Goal: Information Seeking & Learning: Learn about a topic

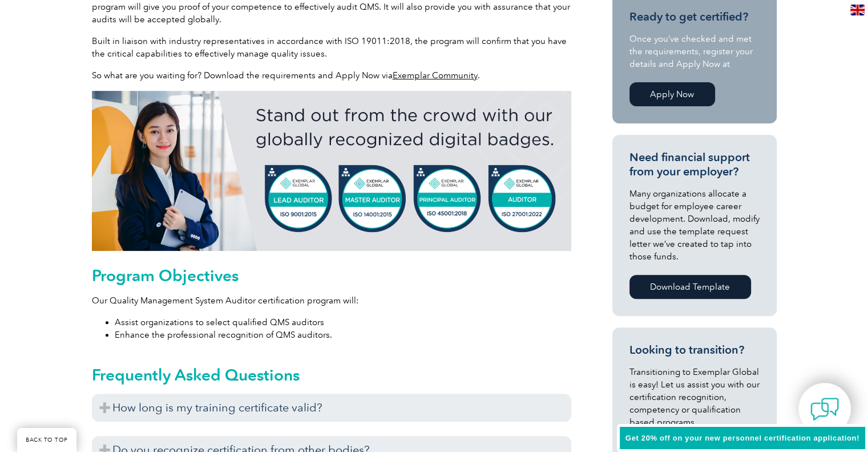
scroll to position [377, 0]
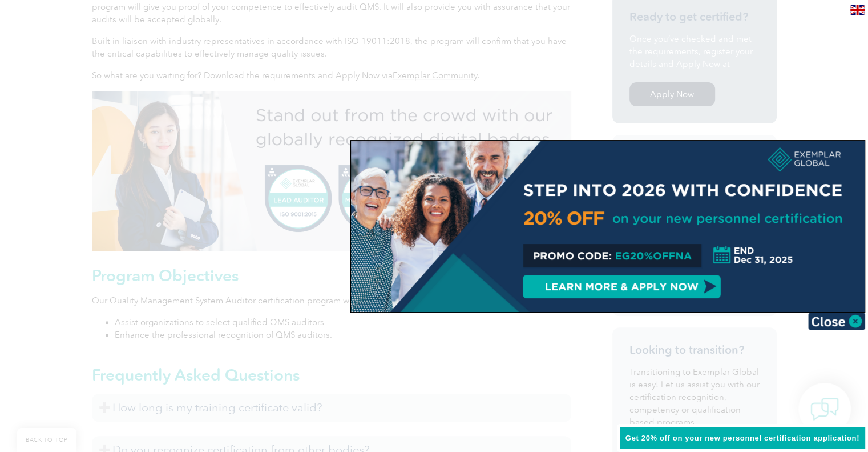
click at [831, 324] on img at bounding box center [836, 320] width 57 height 17
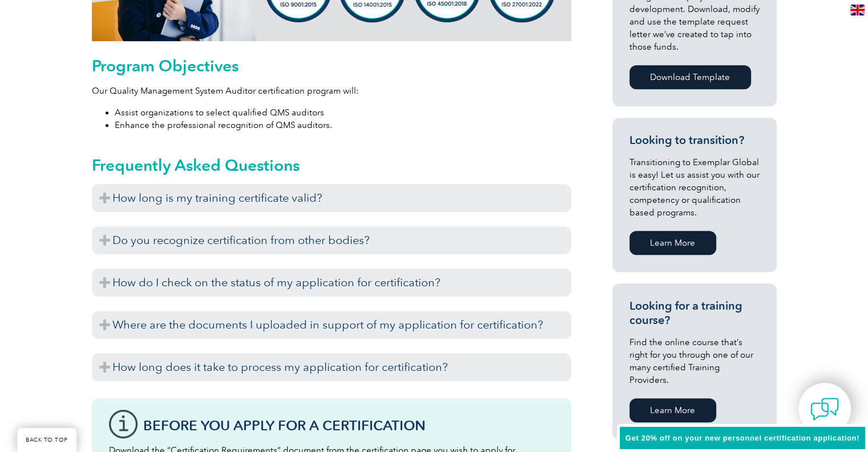
scroll to position [586, 0]
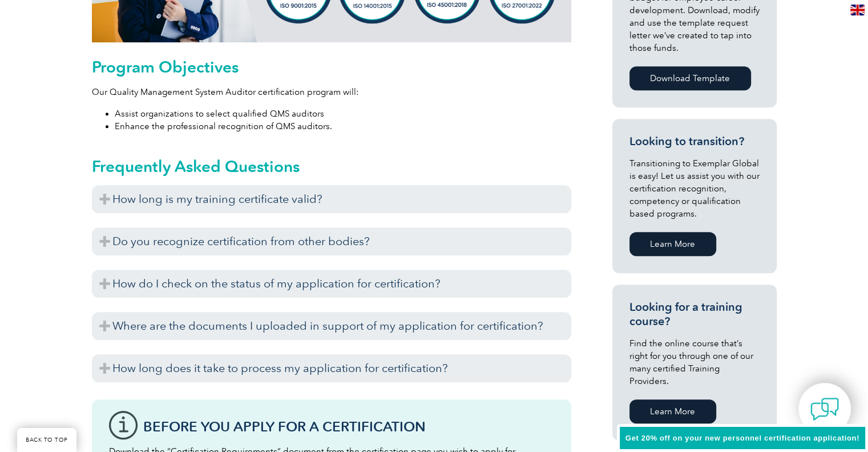
click at [241, 205] on h3 "How long is my training certificate valid?" at bounding box center [331, 199] width 479 height 28
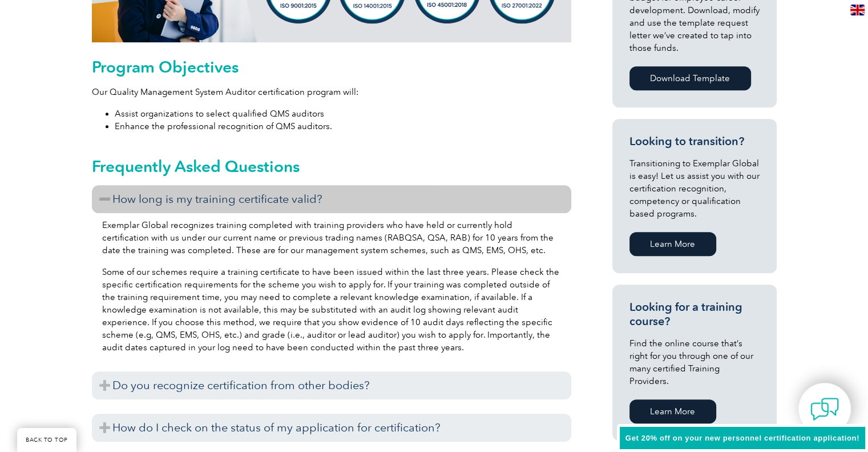
click at [241, 205] on h3 "How long is my training certificate valid?" at bounding box center [331, 199] width 479 height 28
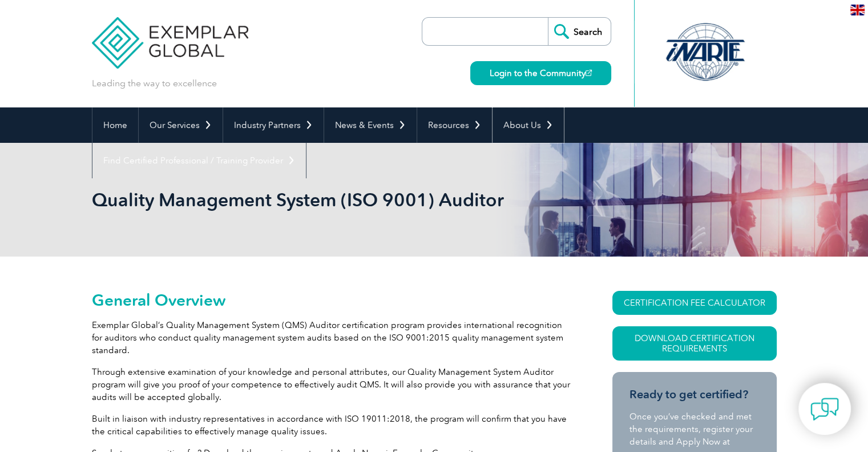
click at [509, 123] on link "About Us" at bounding box center [528, 124] width 71 height 35
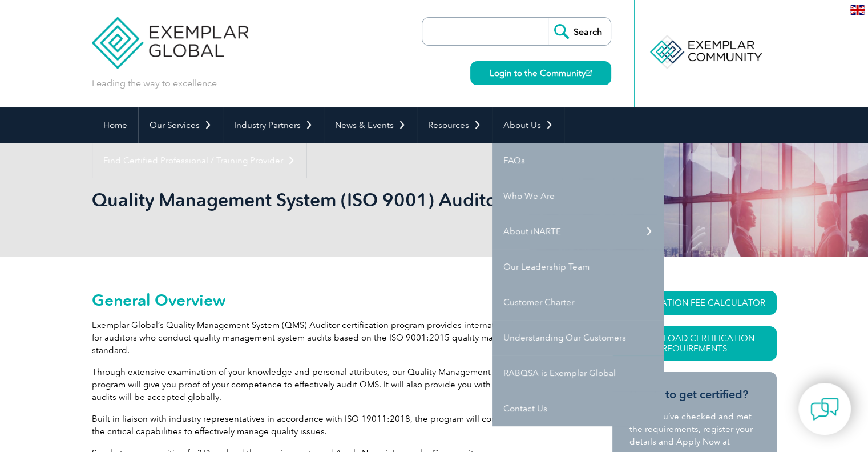
click at [521, 196] on link "Who We Are" at bounding box center [578, 195] width 171 height 35
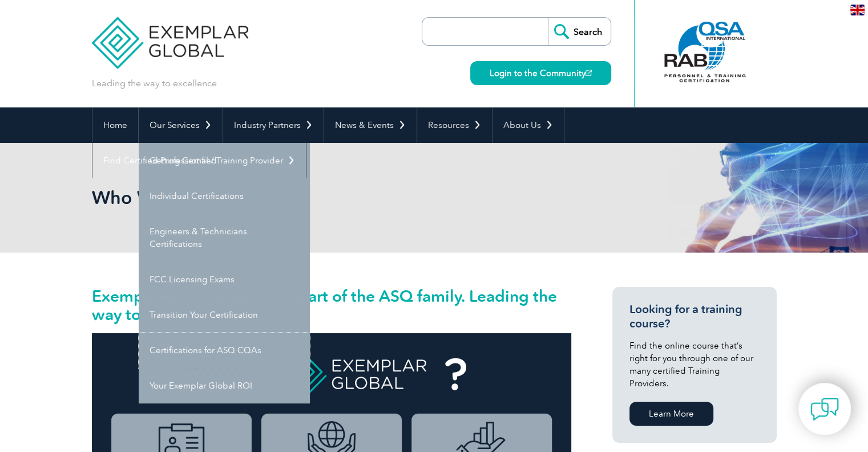
click at [213, 354] on link "Certifications for ASQ CQAs" at bounding box center [224, 349] width 171 height 35
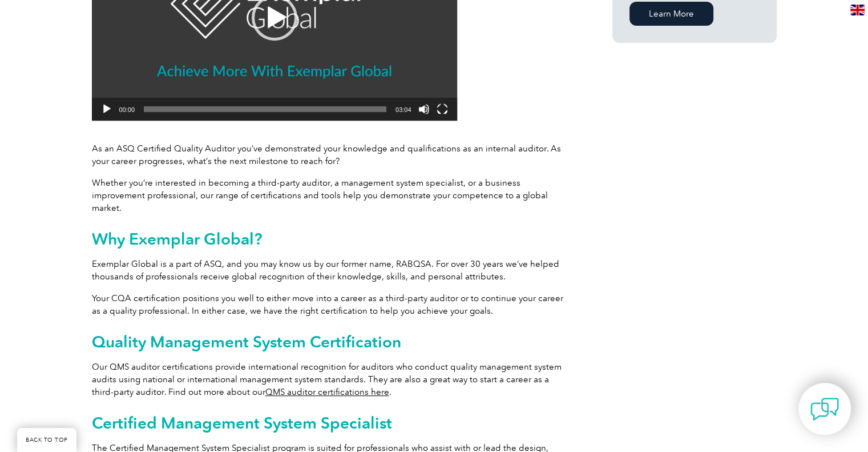
scroll to position [384, 0]
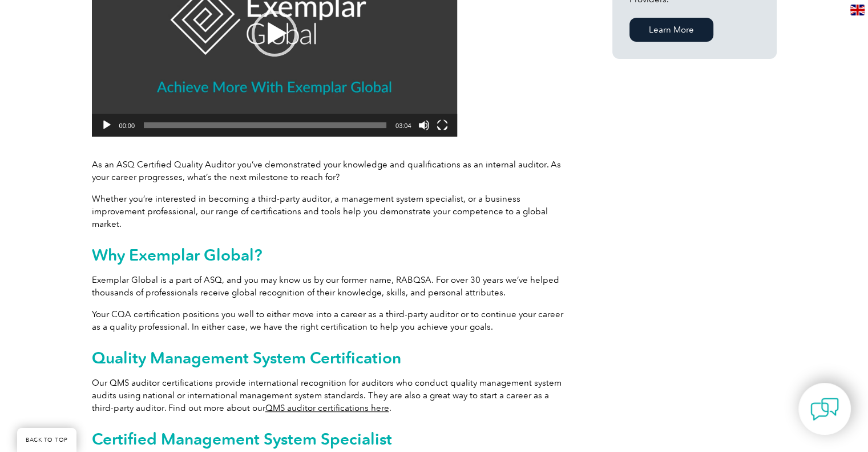
click at [53, 225] on div "Achieve more with Exemplar Global Video Player https://exemplarglobal.org/wp-co…" at bounding box center [434, 382] width 868 height 1026
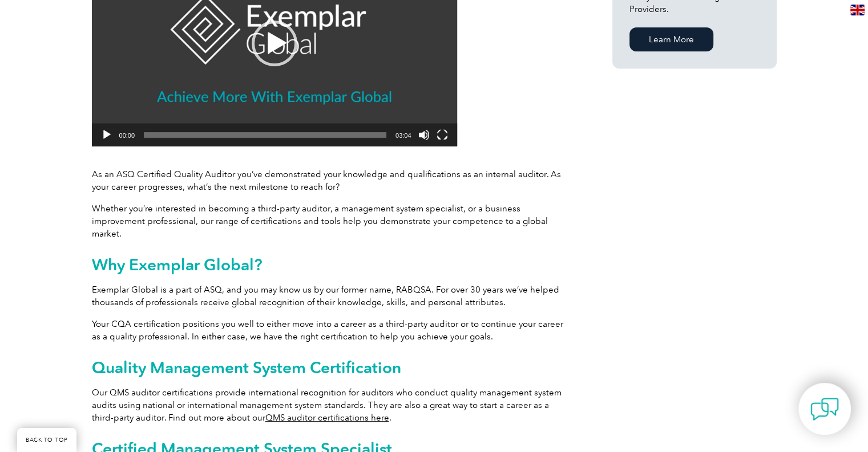
scroll to position [0, 0]
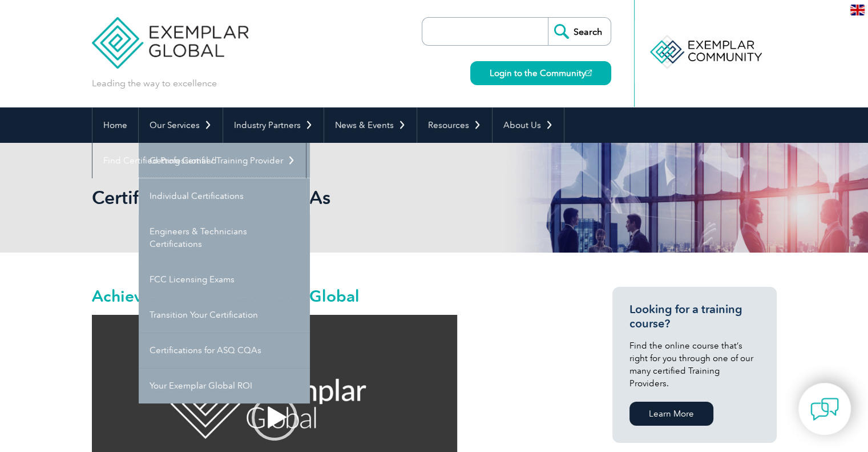
click at [192, 198] on link "Individual Certifications" at bounding box center [224, 195] width 171 height 35
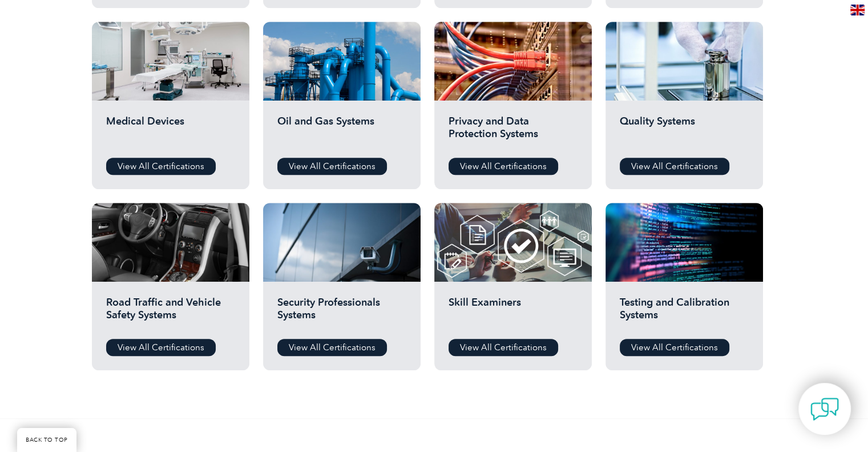
scroll to position [760, 0]
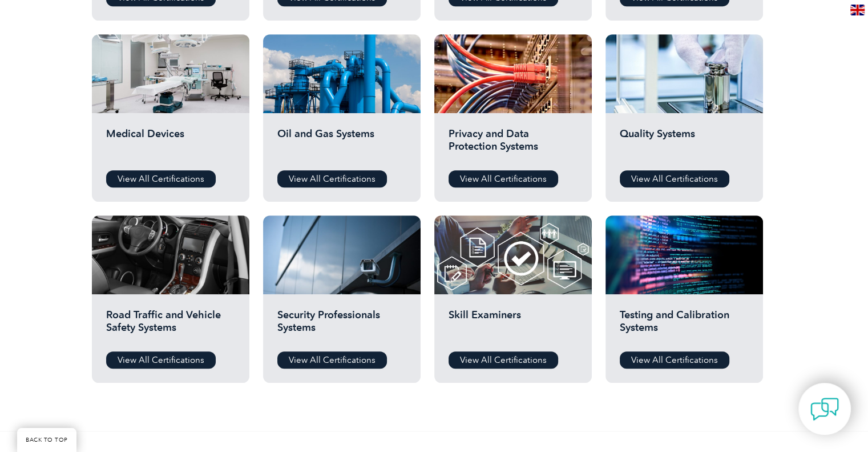
click at [664, 180] on link "View All Certifications" at bounding box center [675, 178] width 110 height 17
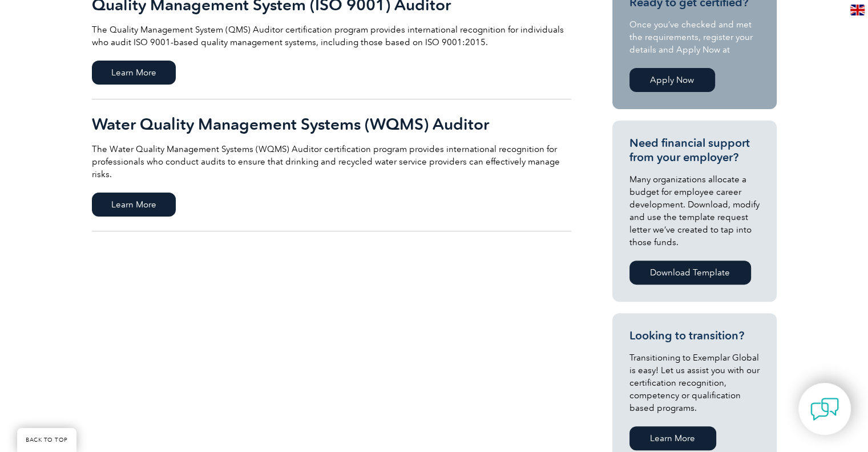
scroll to position [151, 0]
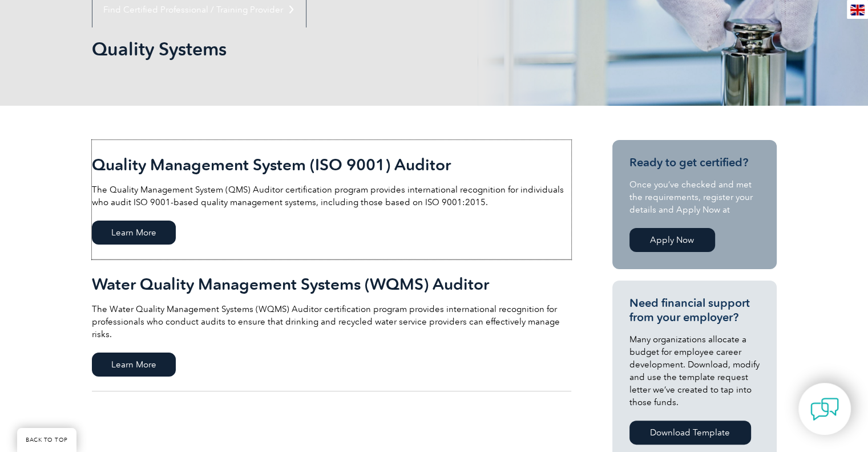
click at [129, 235] on span "Learn More" at bounding box center [134, 232] width 84 height 24
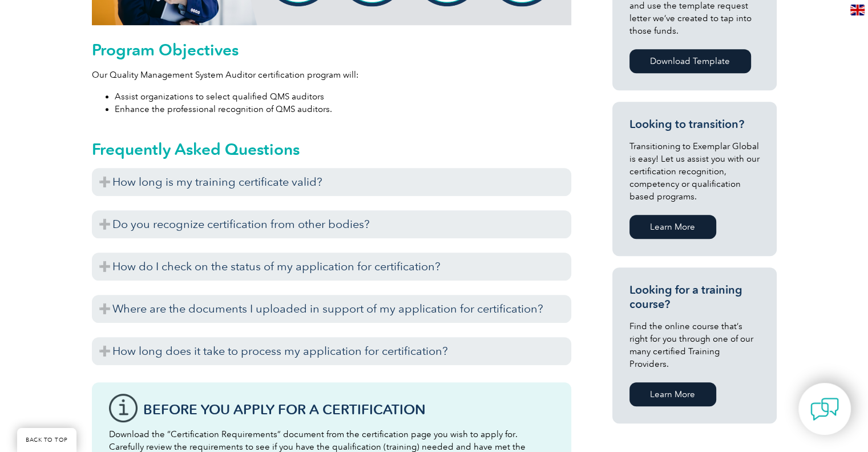
scroll to position [610, 0]
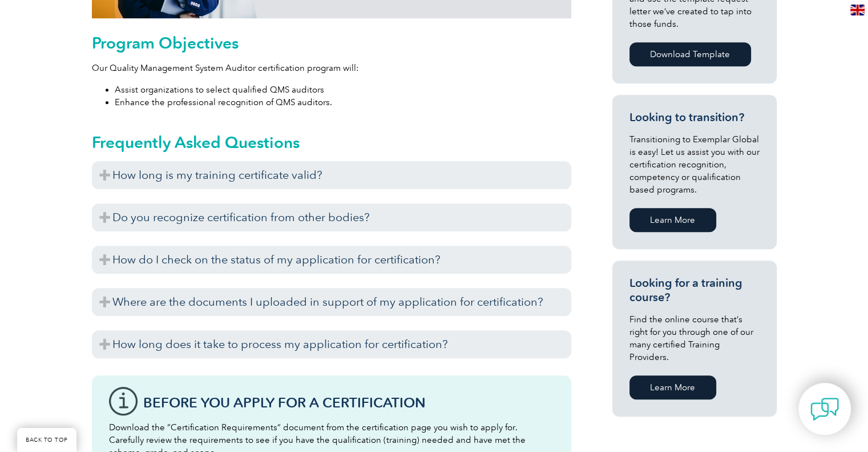
click at [149, 261] on h3 "How do I check on the status of my application for certification?" at bounding box center [331, 259] width 479 height 28
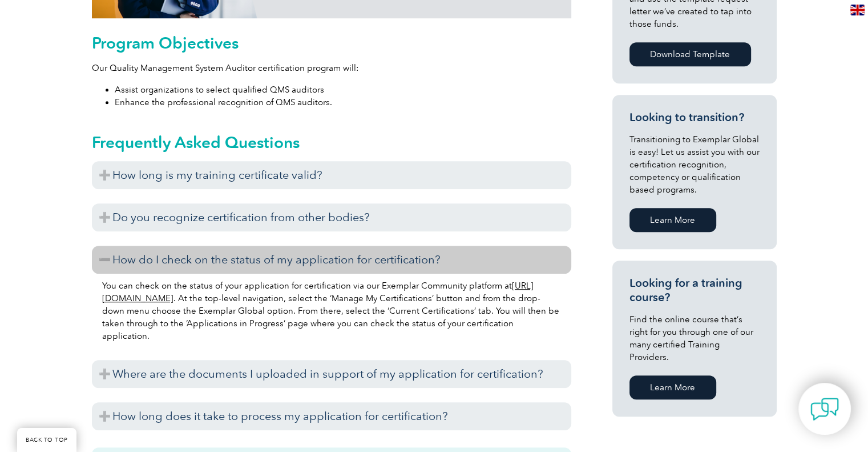
click at [149, 261] on h3 "How do I check on the status of my application for certification?" at bounding box center [331, 259] width 479 height 28
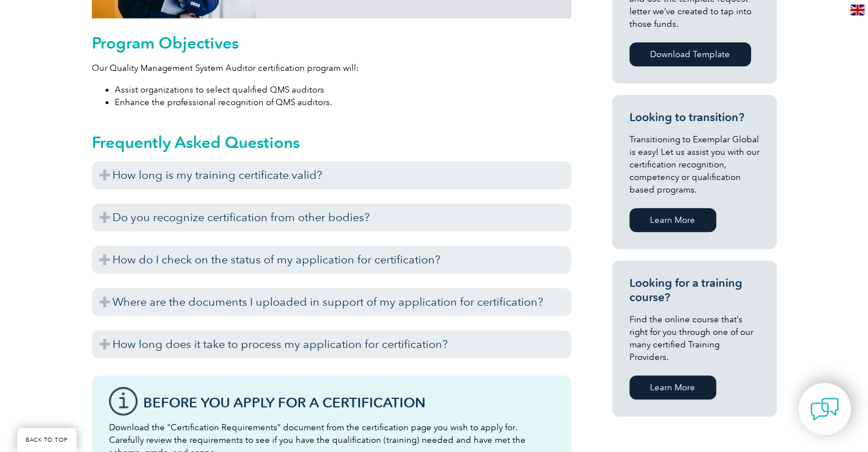
click at [158, 340] on h3 "How long does it take to process my application for certification?" at bounding box center [331, 344] width 479 height 28
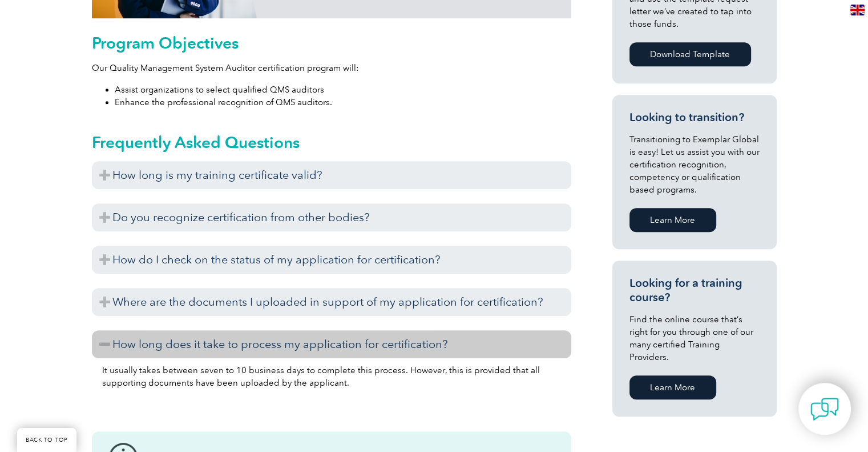
click at [158, 340] on h3 "How long does it take to process my application for certification?" at bounding box center [331, 344] width 479 height 28
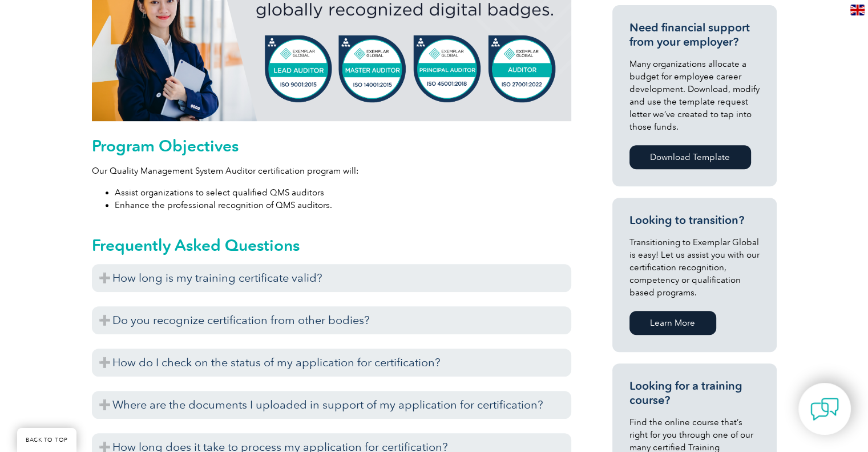
scroll to position [507, 0]
click at [180, 360] on h3 "How do I check on the status of my application for certification?" at bounding box center [331, 362] width 479 height 28
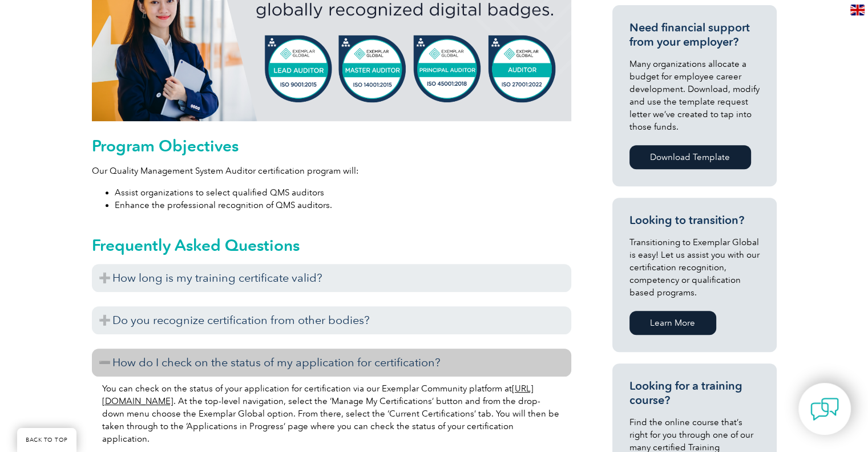
click at [180, 360] on h3 "How do I check on the status of my application for certification?" at bounding box center [331, 362] width 479 height 28
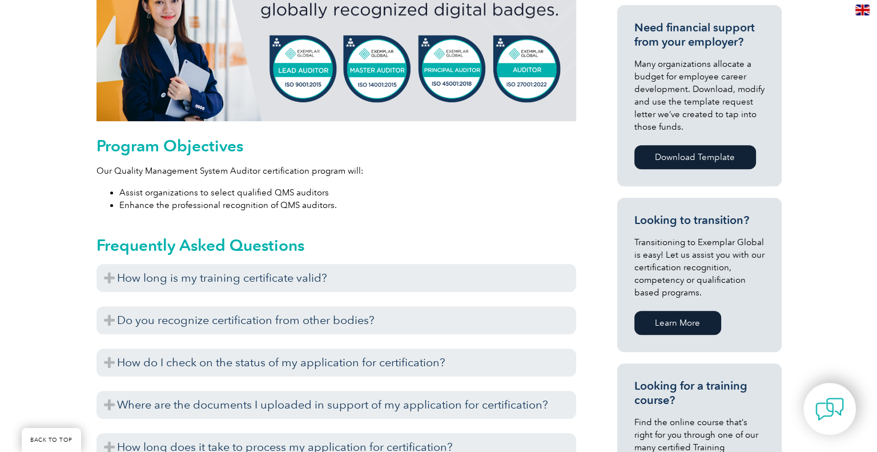
scroll to position [107, 0]
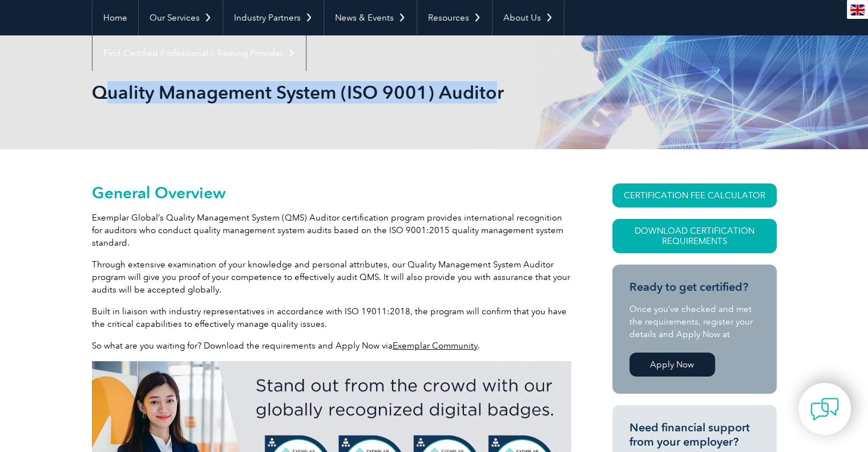
drag, startPoint x: 495, startPoint y: 95, endPoint x: 102, endPoint y: 95, distance: 393.3
click at [102, 95] on h1 "Quality Management System (ISO 9001) Auditor" at bounding box center [311, 92] width 438 height 22
click at [103, 95] on h1 "Quality Management System (ISO 9001) Auditor" at bounding box center [311, 92] width 438 height 22
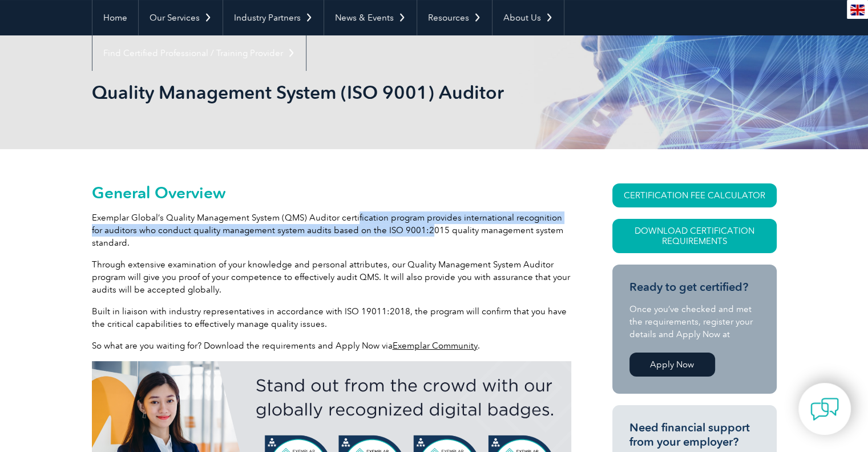
drag, startPoint x: 354, startPoint y: 217, endPoint x: 453, endPoint y: 234, distance: 100.2
click at [452, 234] on p "Exemplar Global’s Quality Management System (QMS) Auditor certification program…" at bounding box center [331, 230] width 479 height 38
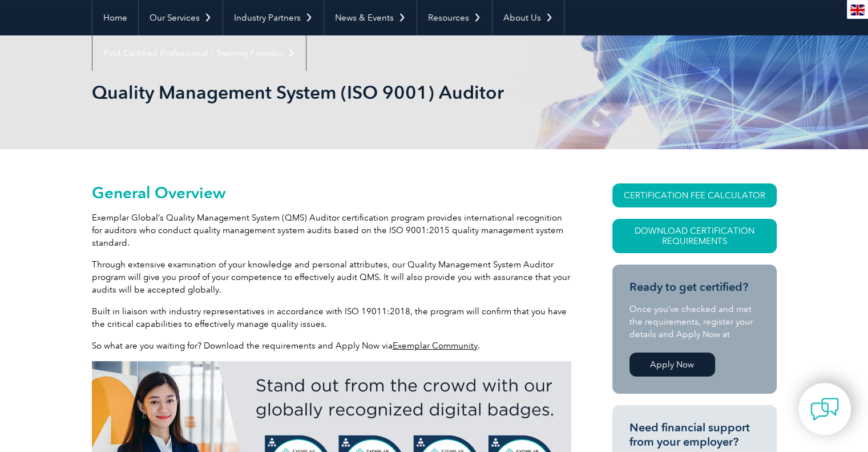
click at [456, 233] on p "Exemplar Global’s Quality Management System (QMS) Auditor certification program…" at bounding box center [331, 230] width 479 height 38
click at [705, 197] on link "CERTIFICATION FEE CALCULATOR" at bounding box center [695, 195] width 164 height 24
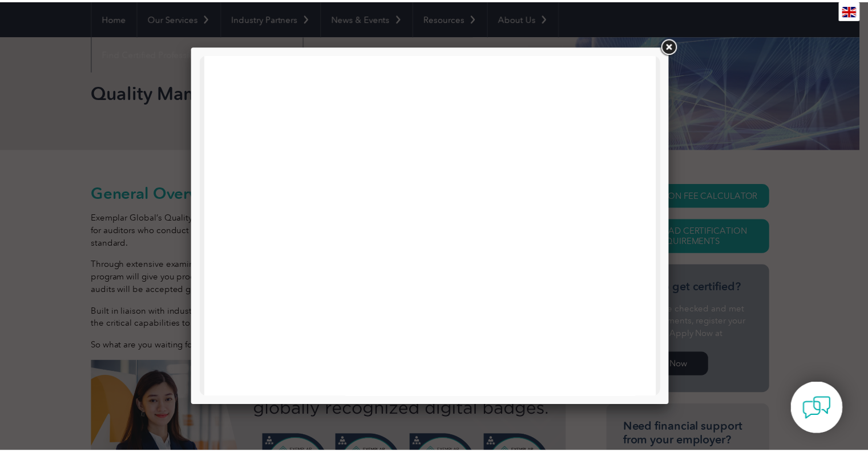
scroll to position [545, 0]
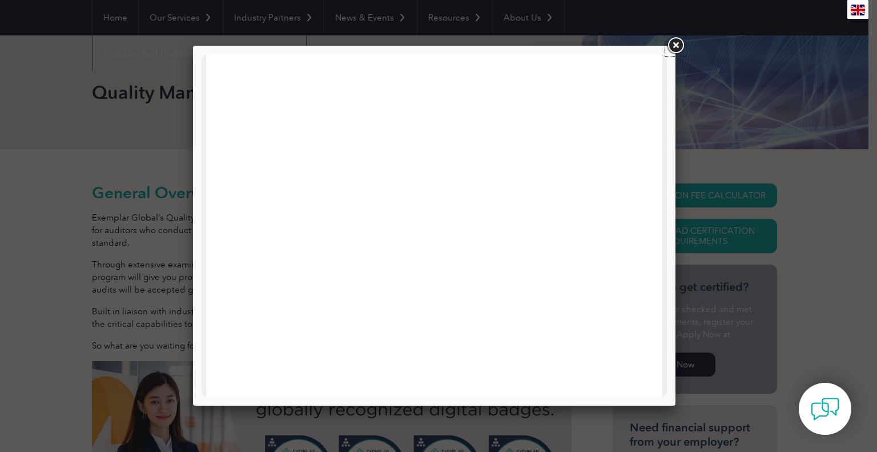
drag, startPoint x: 675, startPoint y: 47, endPoint x: 671, endPoint y: 40, distance: 8.2
click at [675, 47] on link at bounding box center [675, 45] width 21 height 21
